Goal: Task Accomplishment & Management: Manage account settings

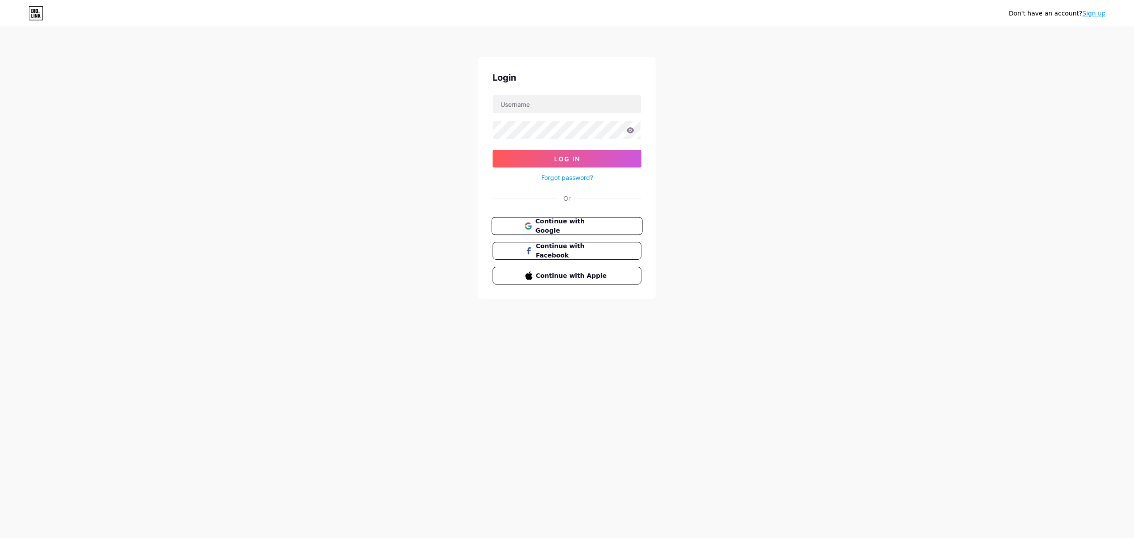
click at [594, 229] on span "Continue with Google" at bounding box center [572, 226] width 74 height 19
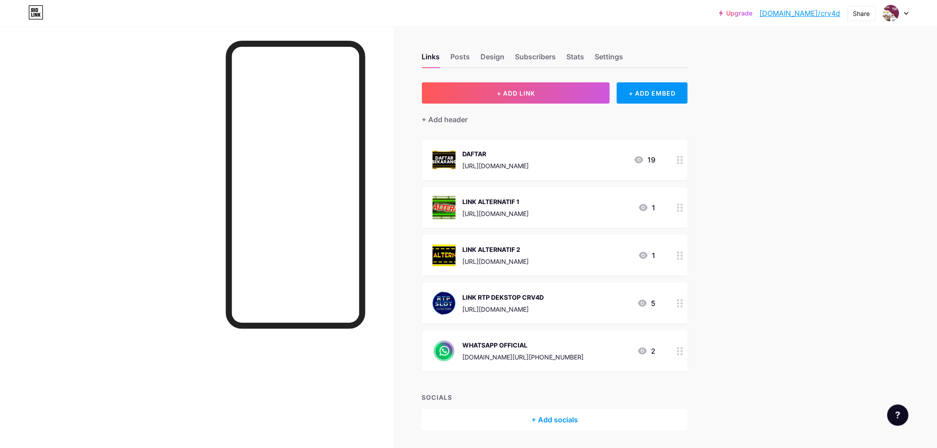
click at [529, 161] on div "[URL][DOMAIN_NAME]" at bounding box center [496, 165] width 66 height 9
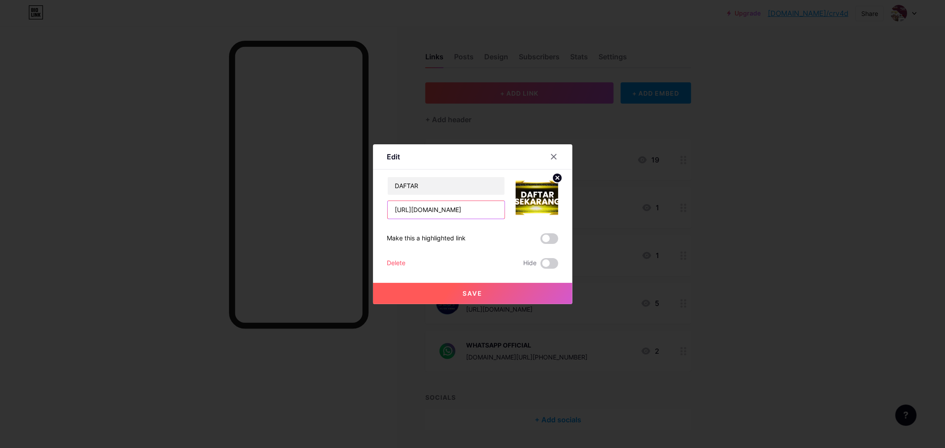
drag, startPoint x: 466, startPoint y: 207, endPoint x: 416, endPoint y: 210, distance: 49.2
click at [416, 210] on input "https://imo2-timo4d.pro/?ref=laue88" at bounding box center [446, 210] width 117 height 18
paste input "sedap1-timo4d.site"
type input "https://sedap1-timo4d.site/?ref=laue88"
click at [504, 291] on button "Save" at bounding box center [472, 293] width 199 height 21
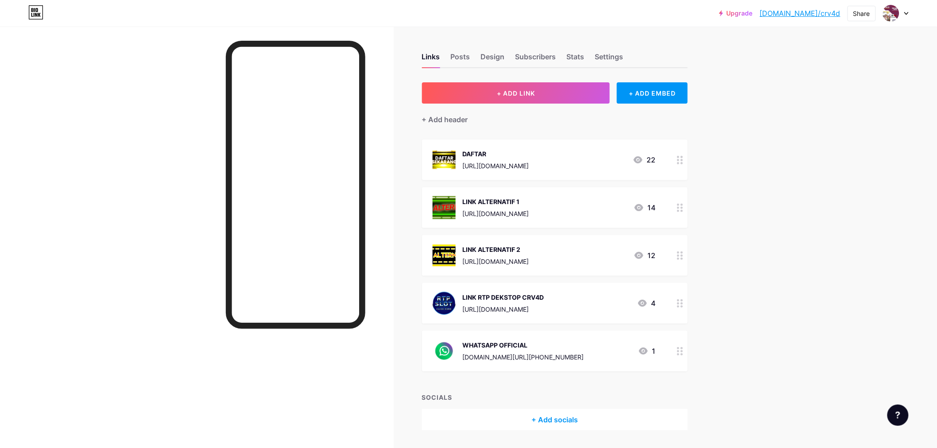
click at [524, 212] on div "https://imo1-timo4d.xyz/?ref=laue88" at bounding box center [496, 213] width 66 height 9
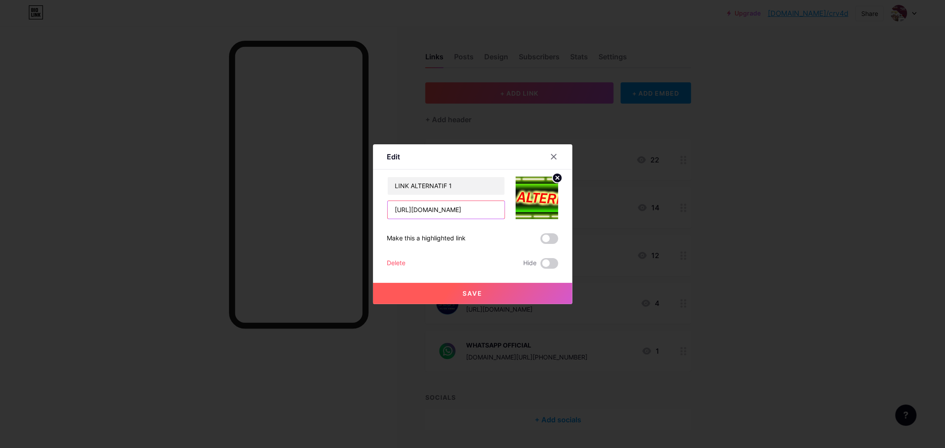
drag, startPoint x: 464, startPoint y: 209, endPoint x: 415, endPoint y: 210, distance: 49.2
click at [415, 210] on input "https://imo1-timo4d.xyz/?ref=laue88" at bounding box center [446, 210] width 117 height 18
paste input "sedap2-timo4d.store"
type input "https://sedap2-timo4d.store/?ref=laue88"
click at [521, 286] on button "Save" at bounding box center [472, 293] width 199 height 21
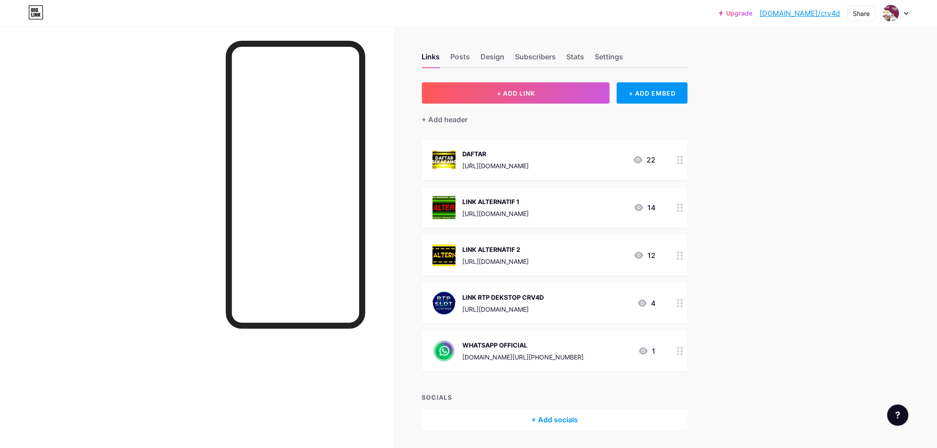
click at [497, 253] on div "LINK ALTERNATIF 2" at bounding box center [496, 249] width 66 height 9
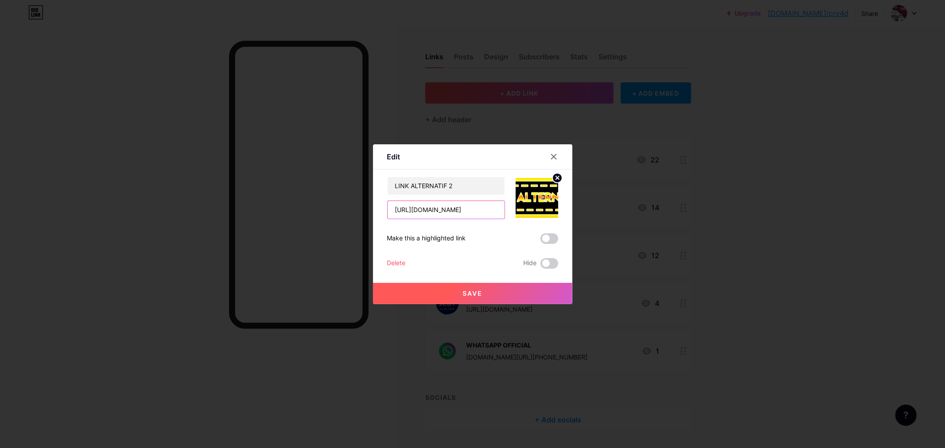
drag, startPoint x: 466, startPoint y: 207, endPoint x: 416, endPoint y: 209, distance: 50.1
click at [416, 209] on input "https://imo3-timo4d.site/?ref=laue88" at bounding box center [446, 210] width 117 height 18
paste input "sedap3-timo4d.spac"
type input "https://sedap3-timo4d.space/?ref=laue88"
click at [489, 288] on button "Save" at bounding box center [472, 293] width 199 height 21
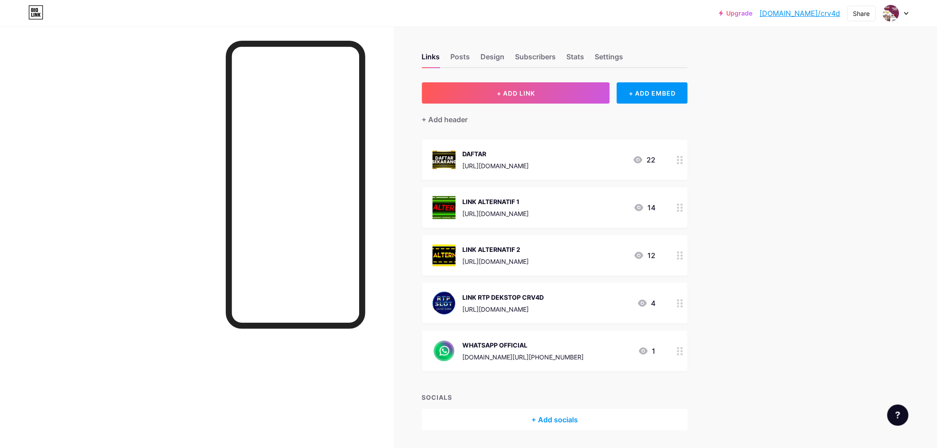
click at [508, 347] on div "WHATSAPP OFFICIAL" at bounding box center [523, 345] width 121 height 9
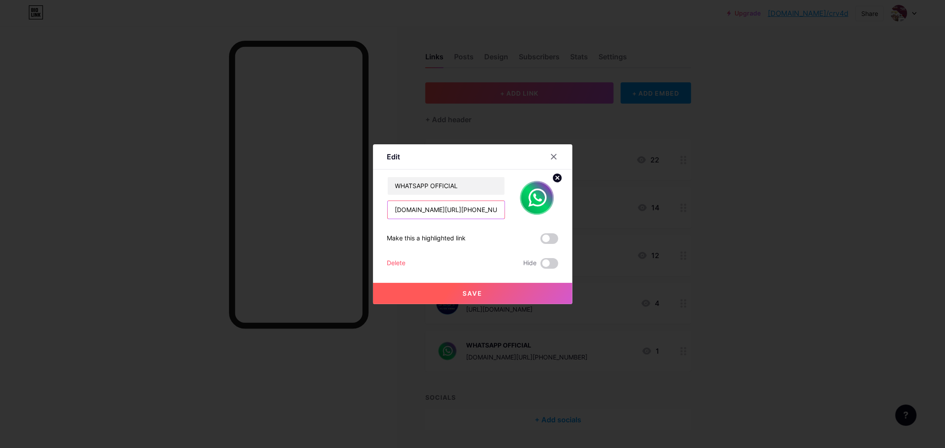
drag, startPoint x: 477, startPoint y: 210, endPoint x: 193, endPoint y: 207, distance: 283.5
click at [193, 207] on div "Edit Content YouTube Play YouTube video without leaving your page. ADD Vimeo Pl…" at bounding box center [472, 224] width 945 height 448
paste input "https://wa.me/+6282276234889"
type input "https://wa.me/+6282276234889"
click at [502, 292] on button "Save" at bounding box center [472, 293] width 199 height 21
